Goal: Task Accomplishment & Management: Use online tool/utility

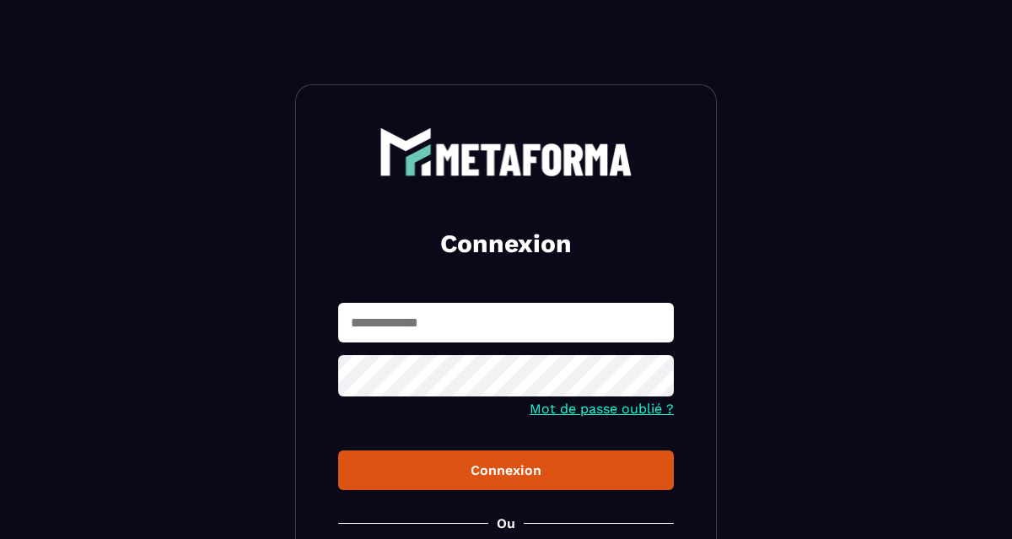
click at [520, 320] on input "text" at bounding box center [506, 323] width 336 height 40
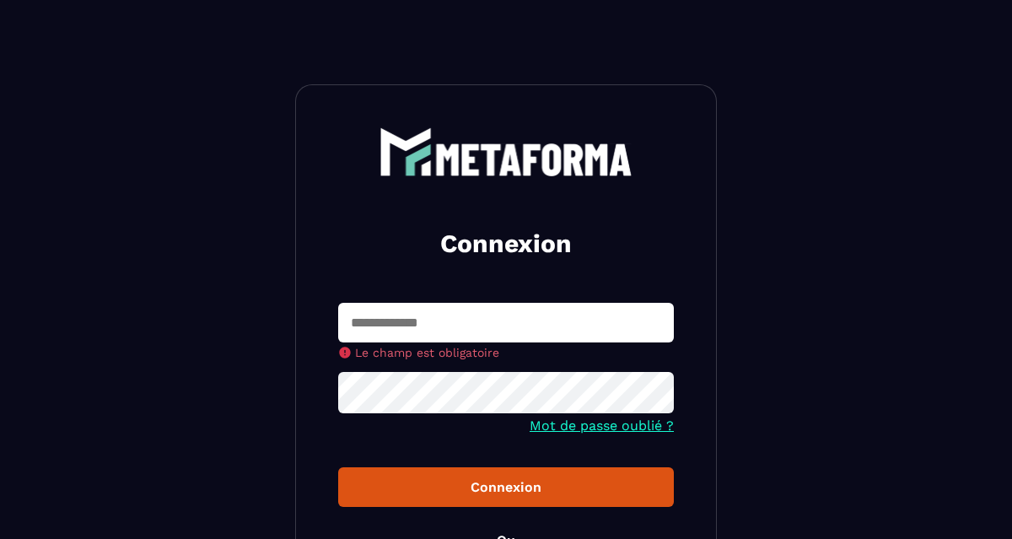
type input "**********"
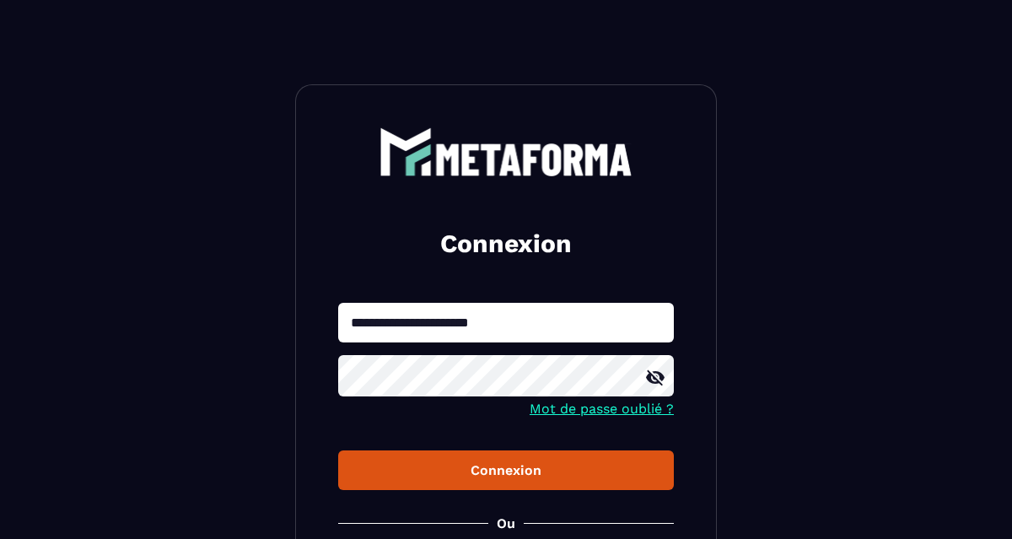
click at [454, 456] on button "Connexion" at bounding box center [506, 471] width 336 height 40
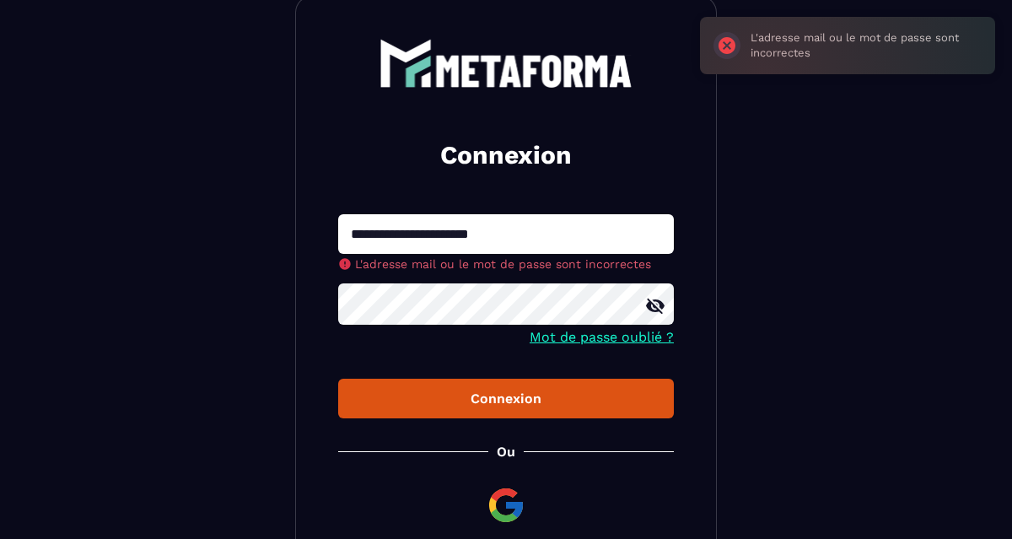
scroll to position [93, 0]
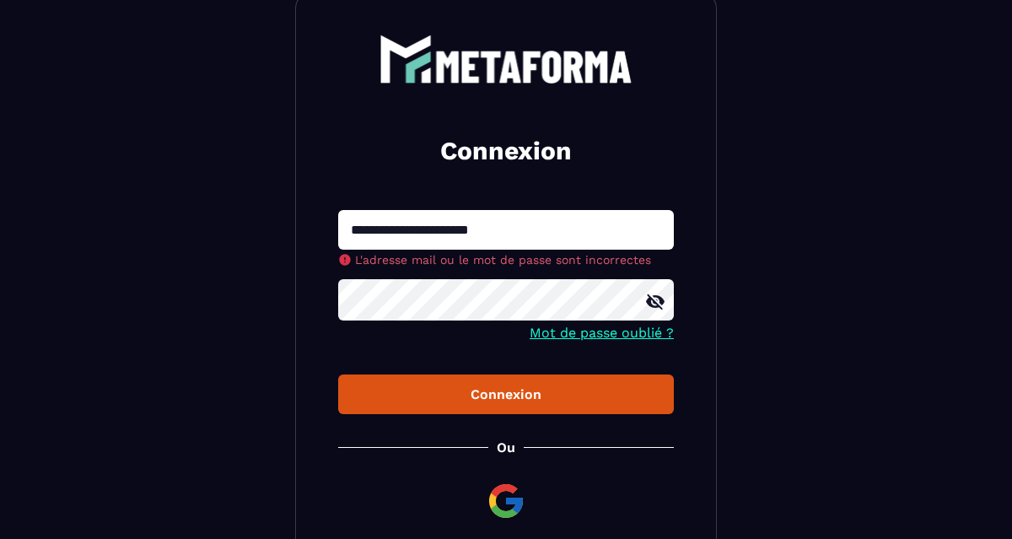
click at [658, 303] on icon at bounding box center [655, 302] width 20 height 20
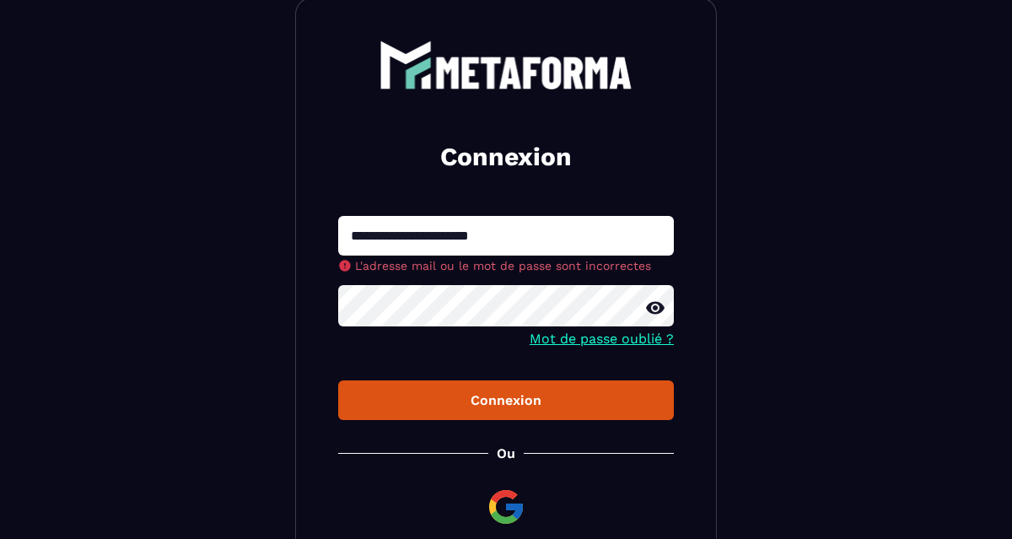
scroll to position [89, 0]
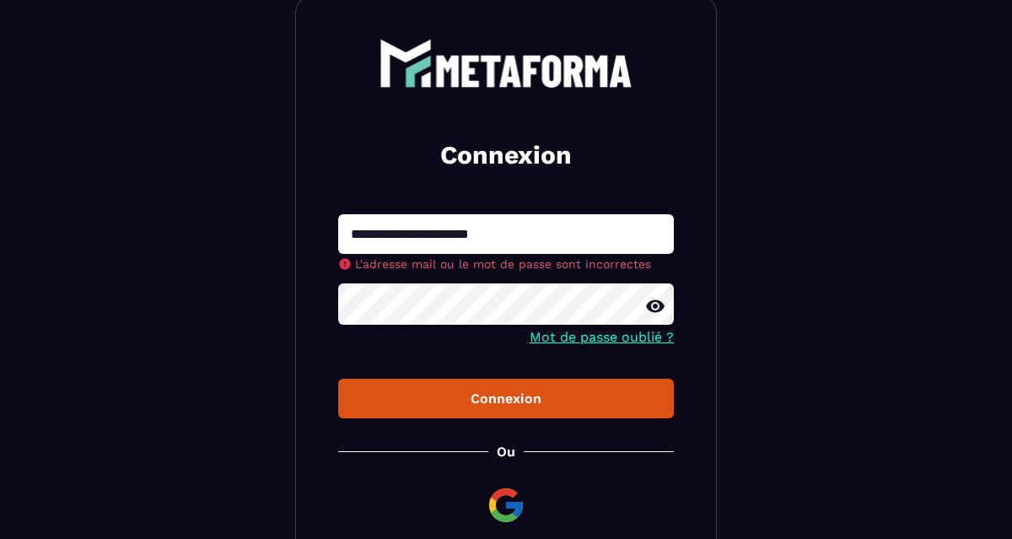
click at [473, 397] on div "Connexion" at bounding box center [506, 399] width 309 height 16
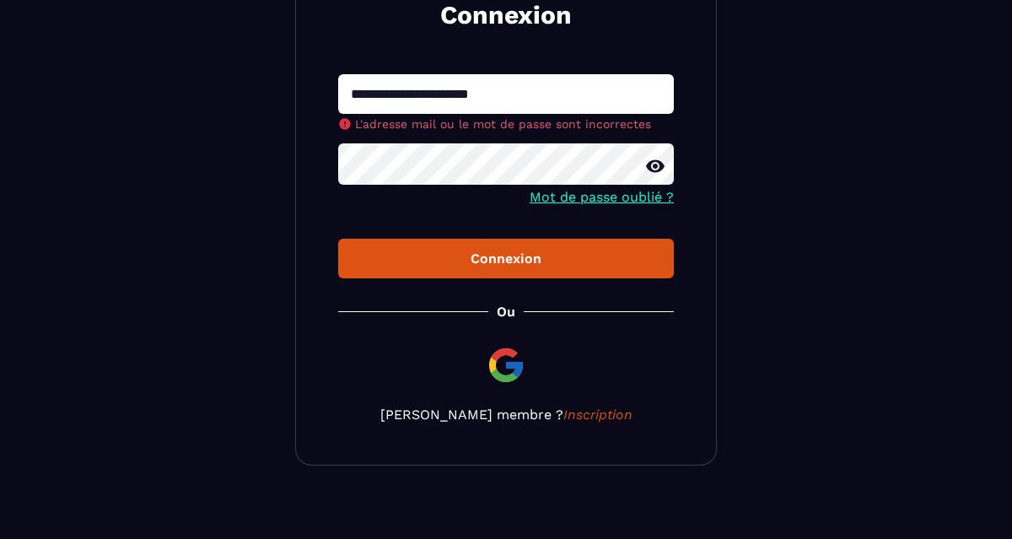
scroll to position [223, 0]
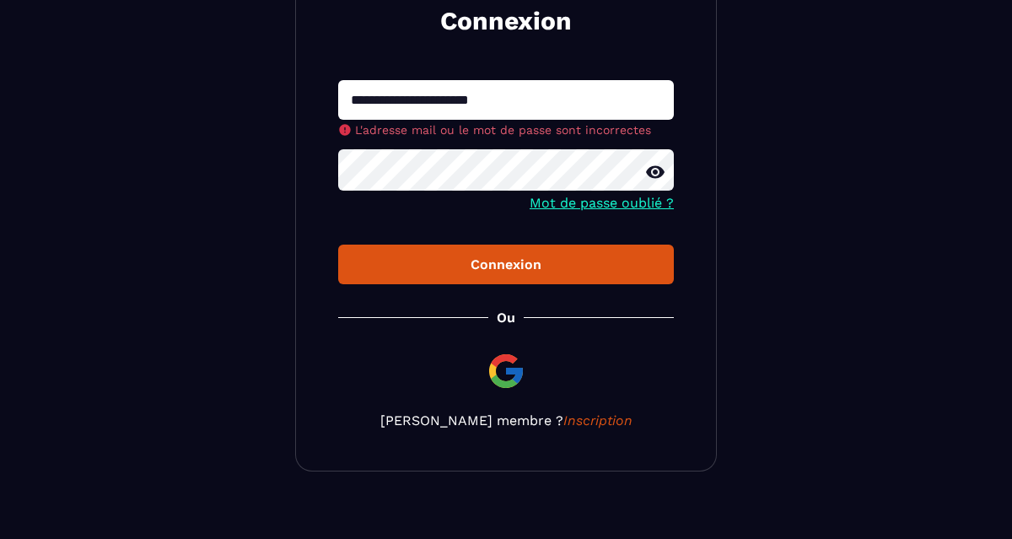
click at [503, 370] on img at bounding box center [506, 371] width 40 height 40
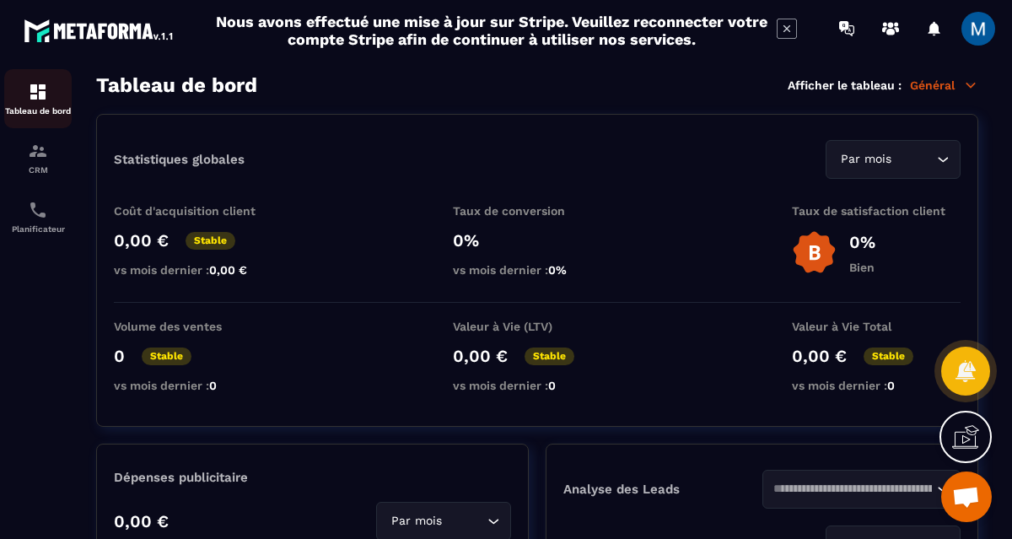
click at [38, 105] on div "Tableau de bord" at bounding box center [37, 99] width 67 height 34
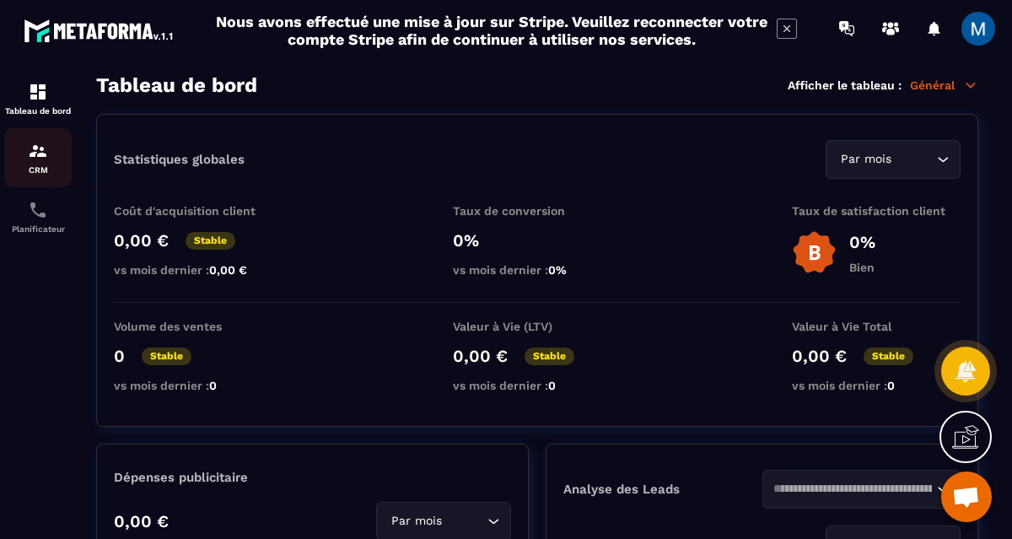
click at [35, 168] on p "CRM" at bounding box center [37, 169] width 67 height 9
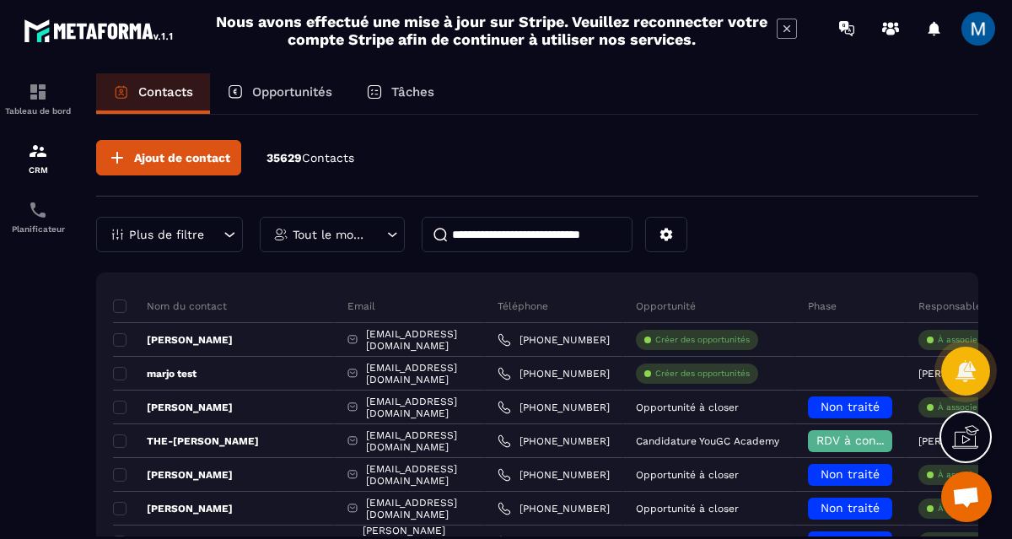
click at [308, 104] on div "Opportunités" at bounding box center [279, 93] width 139 height 40
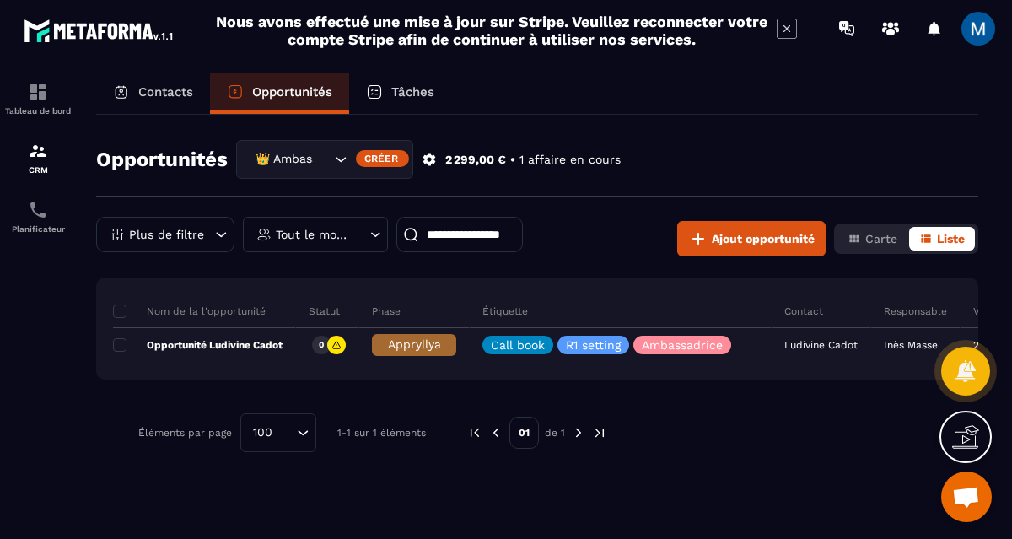
click at [345, 163] on icon "Search for option" at bounding box center [340, 159] width 17 height 17
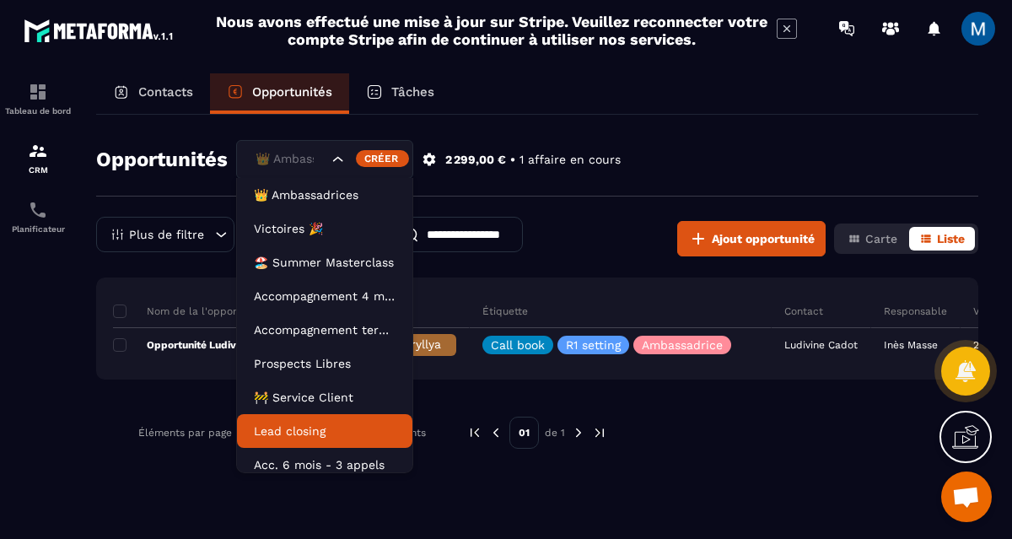
click at [332, 423] on p "Lead closing" at bounding box center [325, 431] width 142 height 17
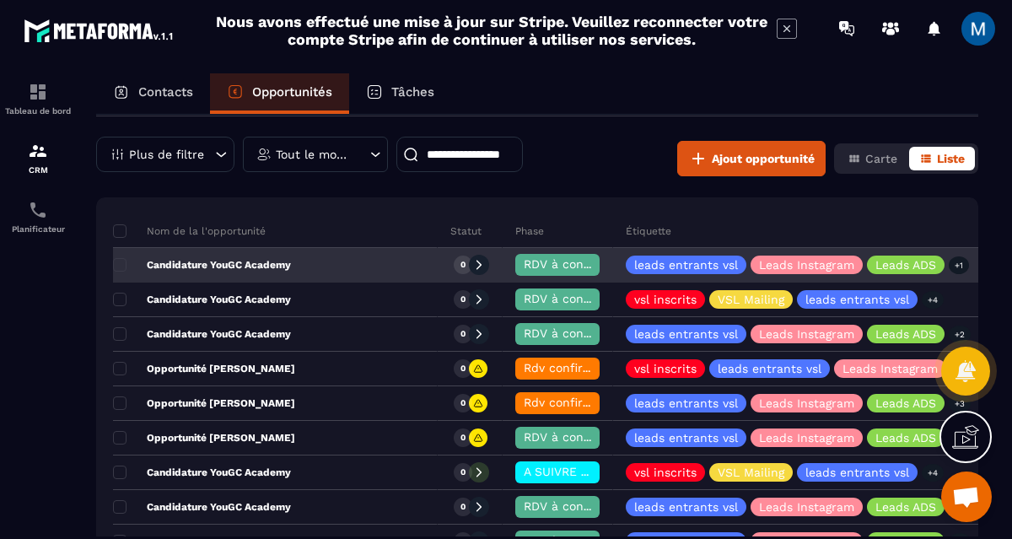
click at [246, 268] on p "Candidature YouGC Academy" at bounding box center [202, 264] width 178 height 13
